Goal: Transaction & Acquisition: Book appointment/travel/reservation

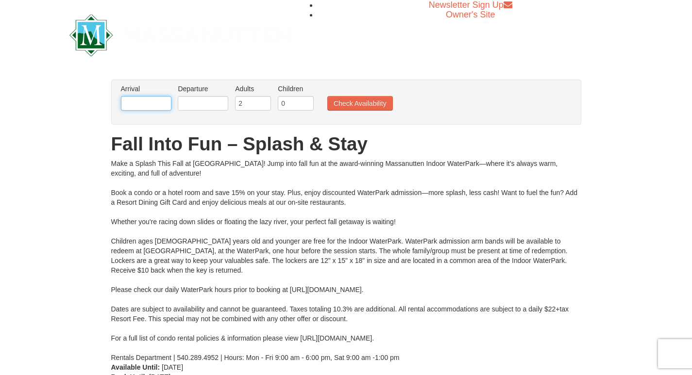
click at [158, 104] on input "text" at bounding box center [146, 103] width 50 height 15
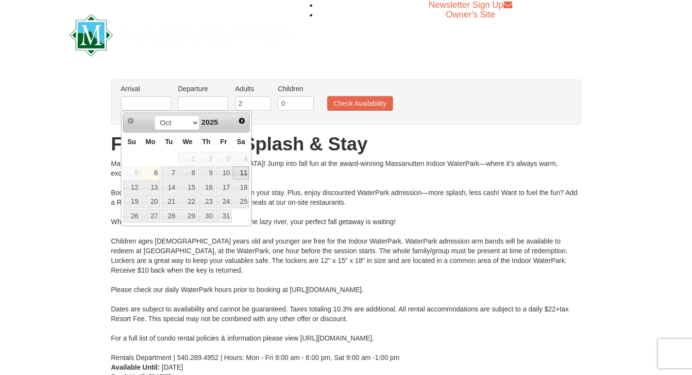
click at [241, 173] on link "11" at bounding box center [241, 174] width 17 height 14
type input "[DATE]"
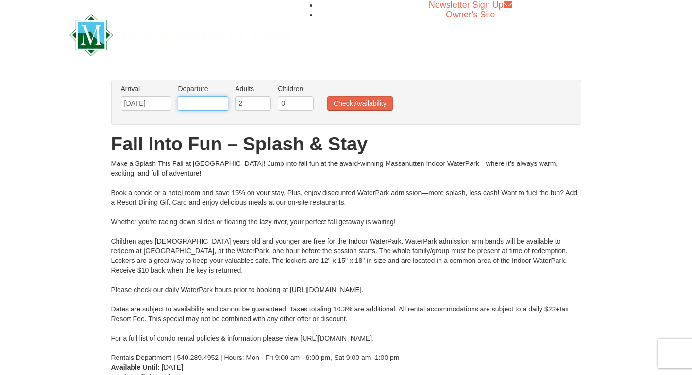
click at [213, 98] on input "text" at bounding box center [203, 103] width 50 height 15
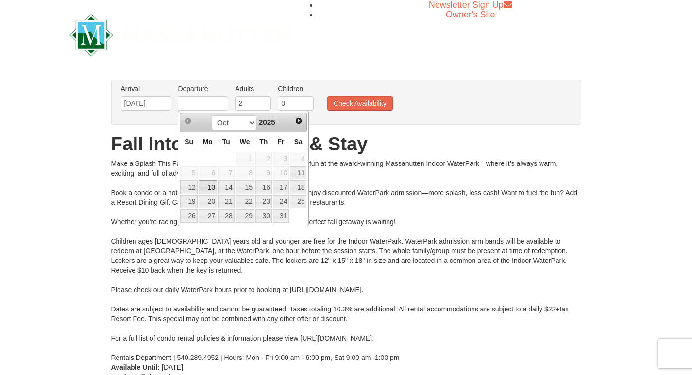
click at [210, 185] on link "13" at bounding box center [208, 188] width 18 height 14
type input "[DATE]"
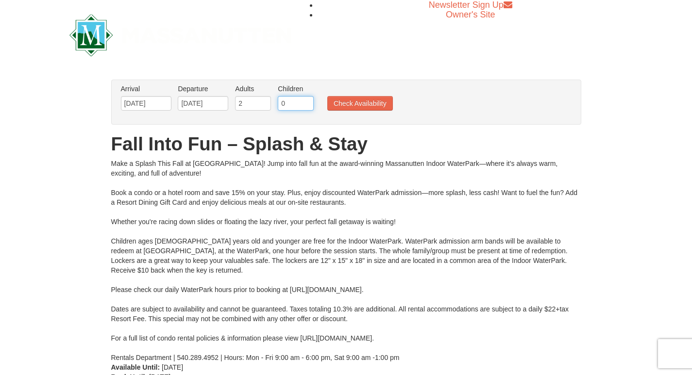
click at [290, 105] on input "0" at bounding box center [296, 103] width 36 height 15
type input "1"
click at [348, 102] on button "Check Availability" at bounding box center [360, 103] width 66 height 15
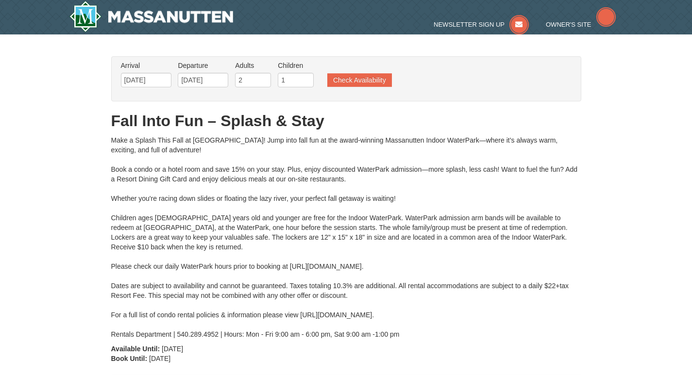
type input "[DATE]"
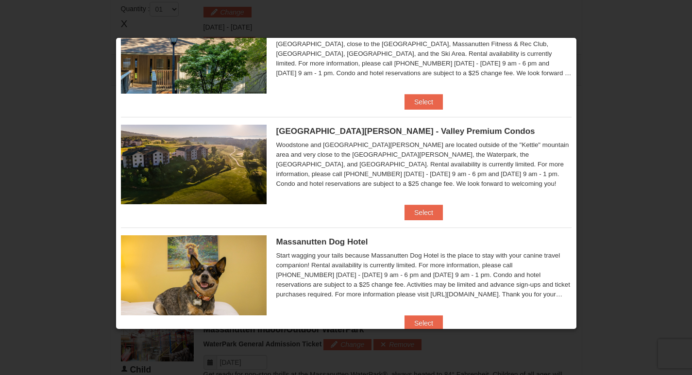
scroll to position [412, 0]
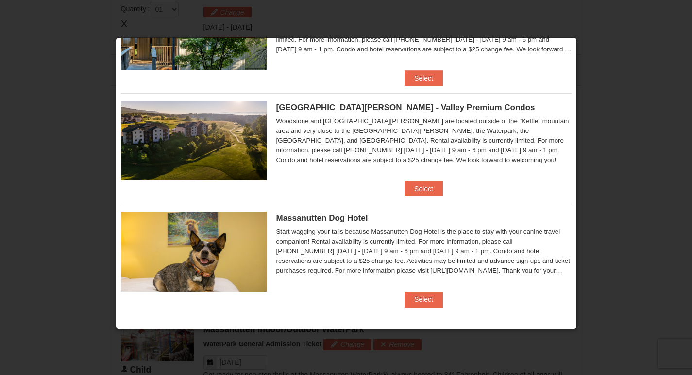
click at [635, 79] on div at bounding box center [346, 187] width 692 height 375
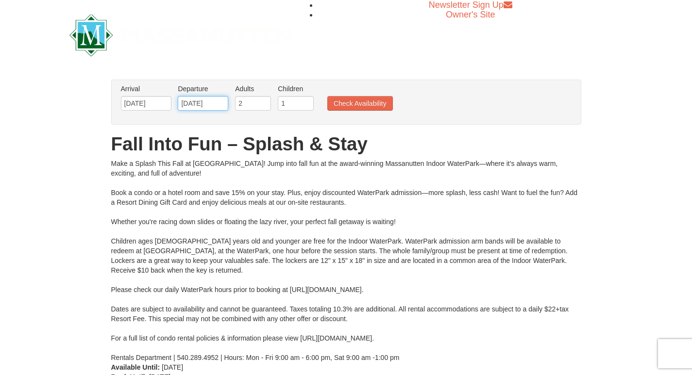
click at [218, 105] on input "[DATE]" at bounding box center [203, 103] width 50 height 15
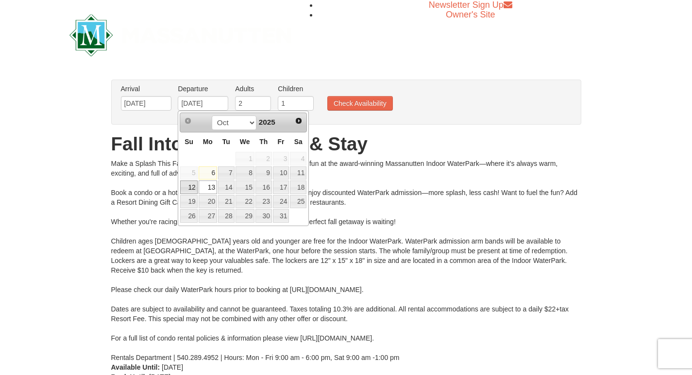
click at [192, 189] on link "12" at bounding box center [188, 188] width 17 height 14
type input "[DATE]"
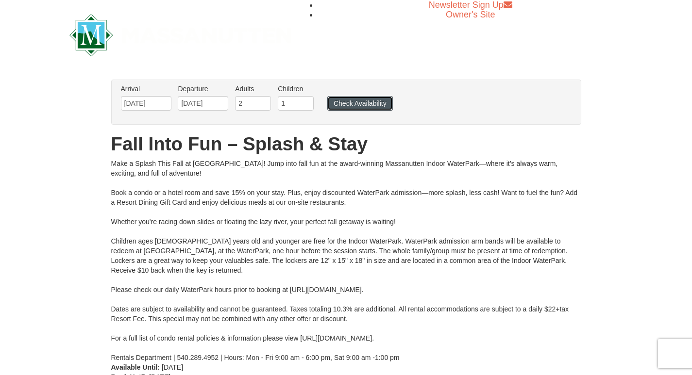
click at [361, 100] on button "Check Availability" at bounding box center [360, 103] width 66 height 15
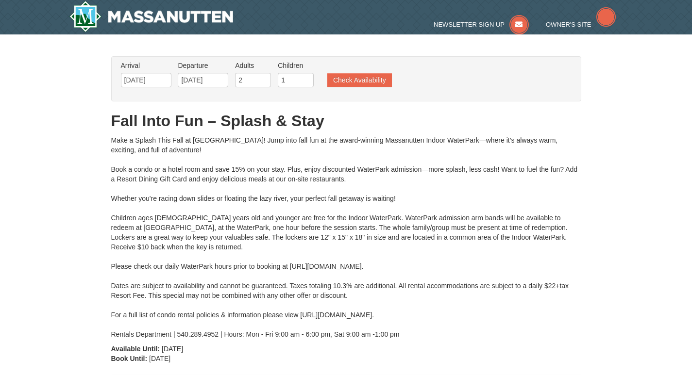
type input "[DATE]"
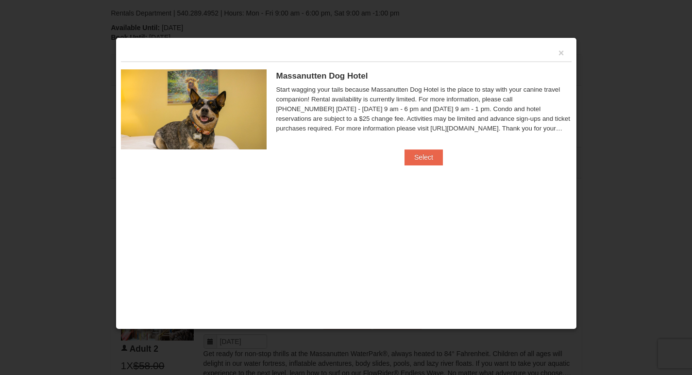
scroll to position [414, 0]
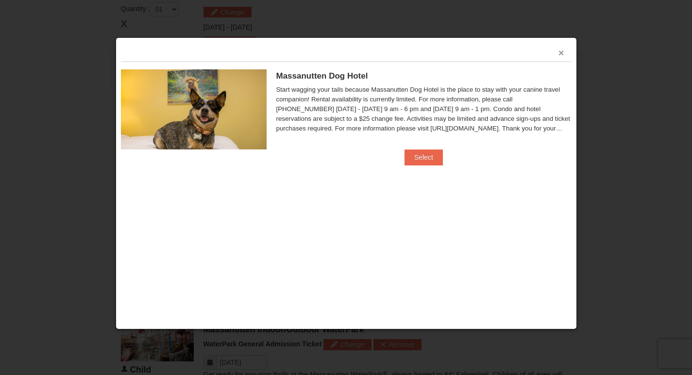
click at [558, 52] on button "×" at bounding box center [561, 53] width 6 height 10
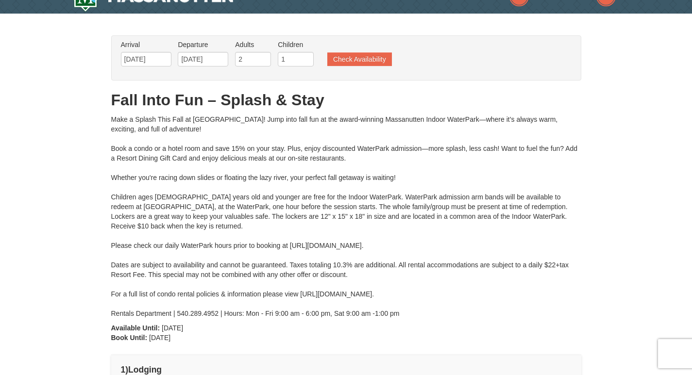
scroll to position [0, 0]
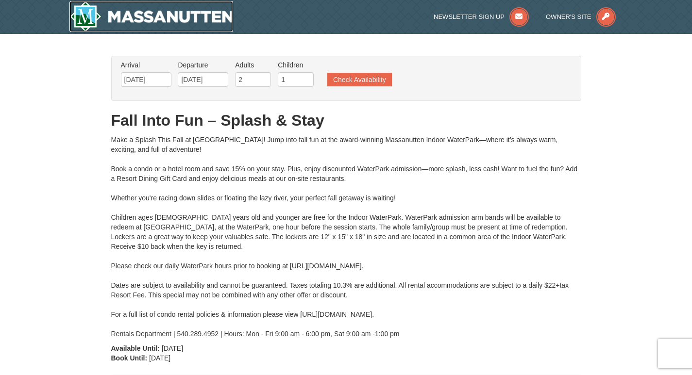
click at [209, 12] on img at bounding box center [151, 16] width 164 height 31
